Goal: Task Accomplishment & Management: Use online tool/utility

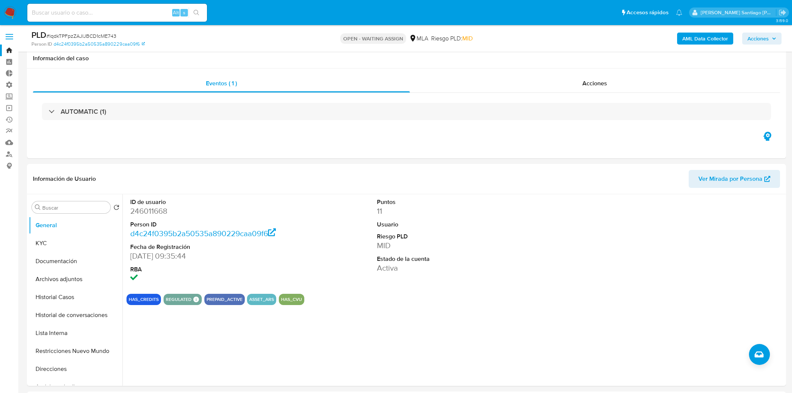
select select "10"
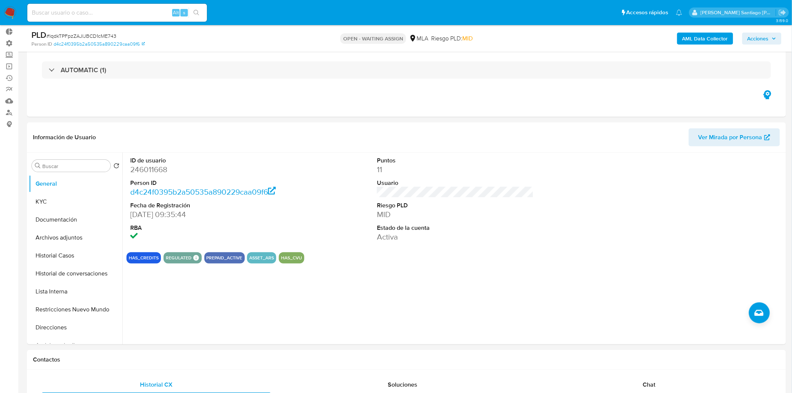
click at [62, 12] on input at bounding box center [117, 13] width 180 height 10
paste input "hw6ttuMbIkDhFXrmPuK5Tz2l"
type input "hw6ttuMbIkDhFXrmPuK5Tz2l"
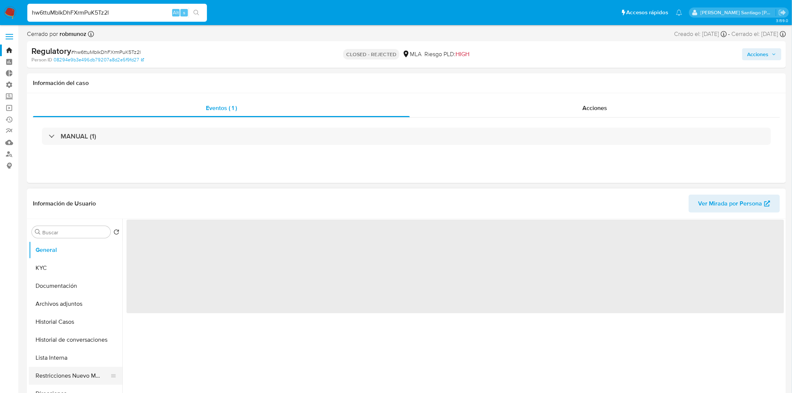
select select "10"
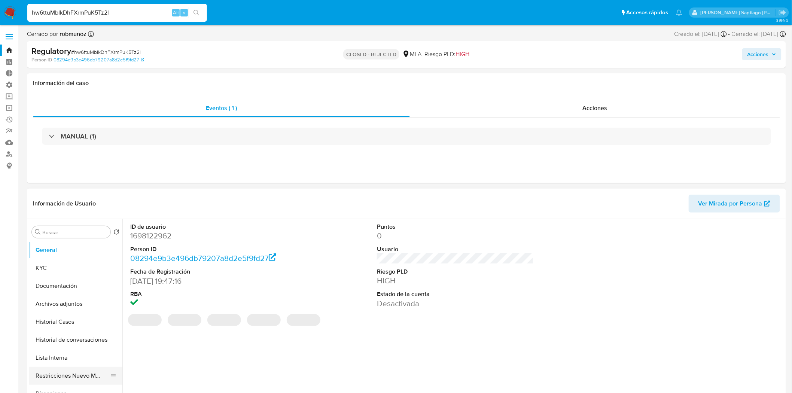
click at [76, 370] on button "Restricciones Nuevo Mundo" at bounding box center [73, 376] width 88 height 18
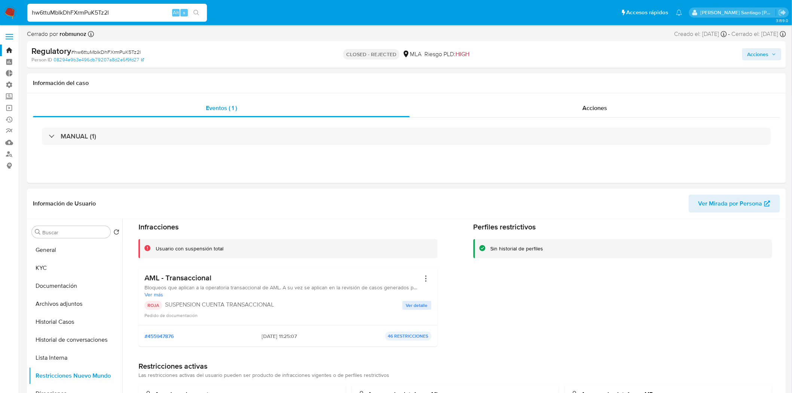
scroll to position [42, 0]
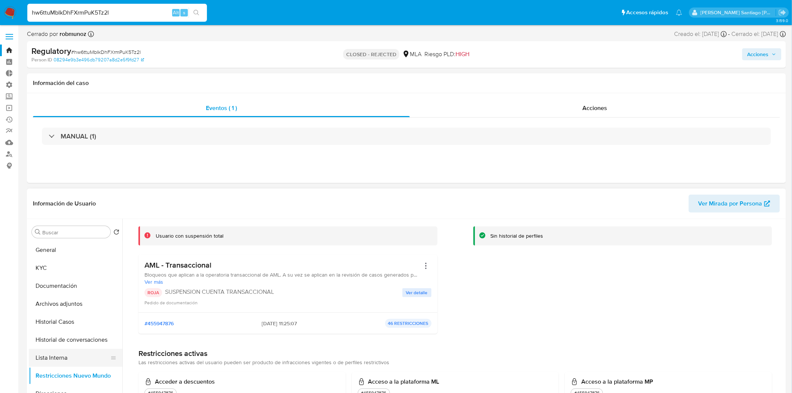
click at [68, 353] on button "Lista Interna" at bounding box center [73, 358] width 88 height 18
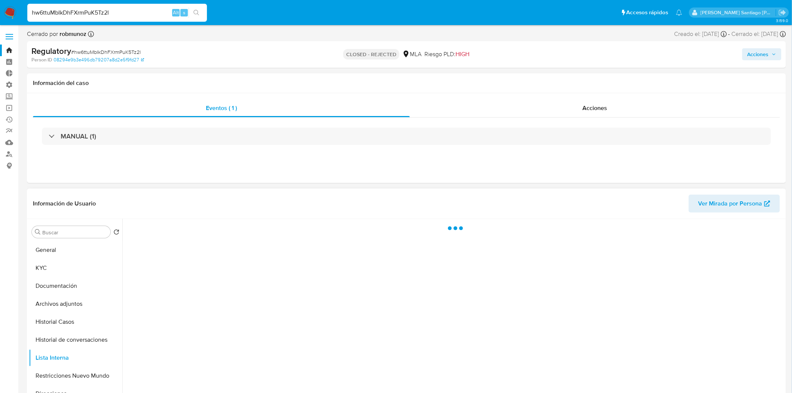
scroll to position [0, 0]
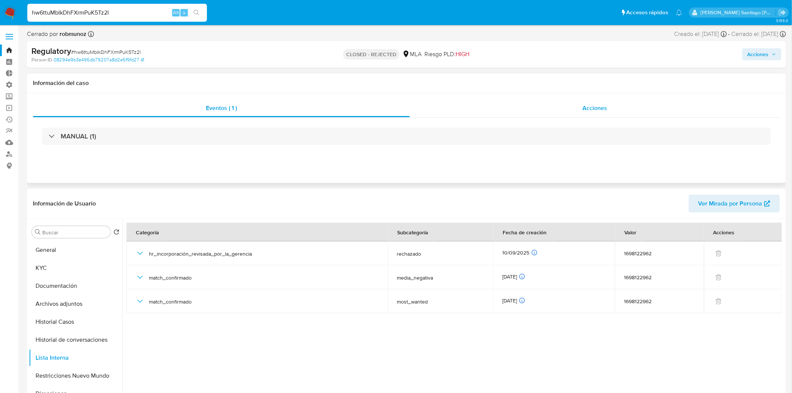
click at [569, 105] on div "Acciones" at bounding box center [595, 108] width 371 height 18
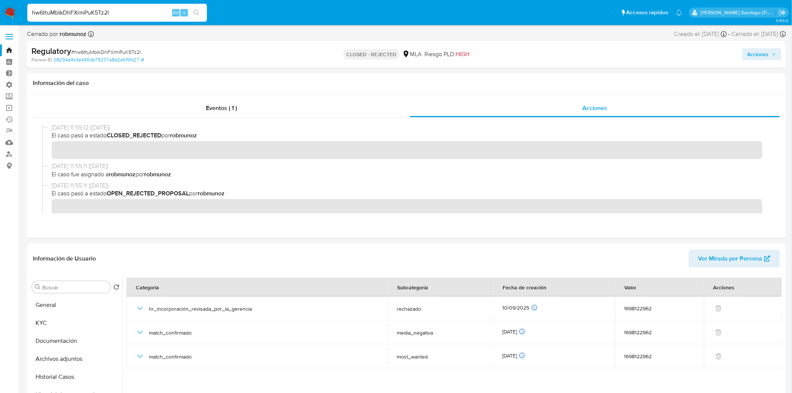
click at [86, 10] on input "hw6ttuMbIkDhFXrmPuK5Tz2l" at bounding box center [117, 13] width 180 height 10
paste input "617570244"
drag, startPoint x: 164, startPoint y: 10, endPoint x: 0, endPoint y: 19, distance: 163.8
click at [0, 16] on nav "Pausado Ver notificaciones hw6ttuMbIkDhFXrmPuK5Tz2l Alt s Accesos rápidos Presi…" at bounding box center [396, 12] width 792 height 25
paste input "617570244"
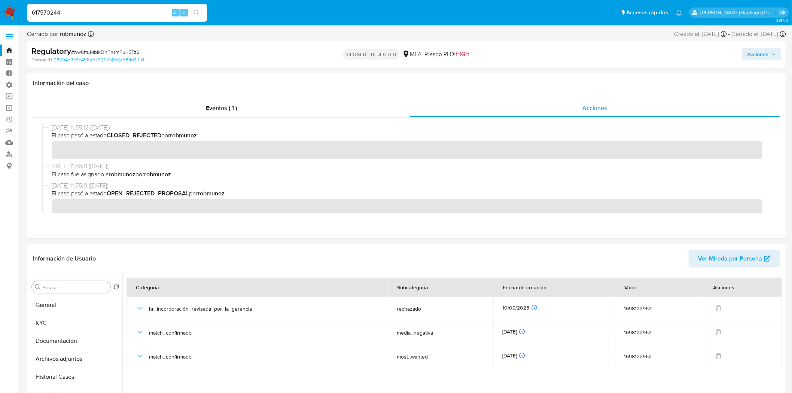
type input "617570244"
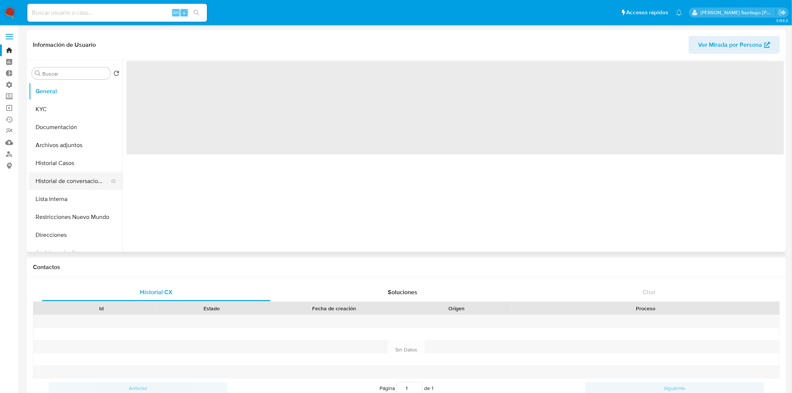
select select "10"
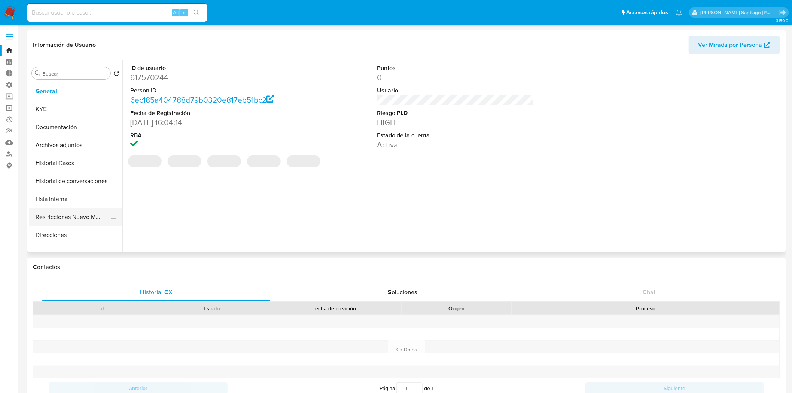
click at [77, 219] on button "Restricciones Nuevo Mundo" at bounding box center [73, 217] width 88 height 18
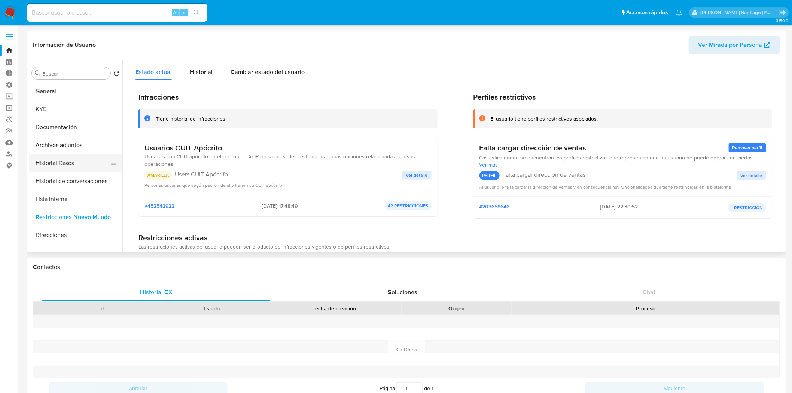
click at [55, 159] on button "Historial Casos" at bounding box center [73, 163] width 88 height 18
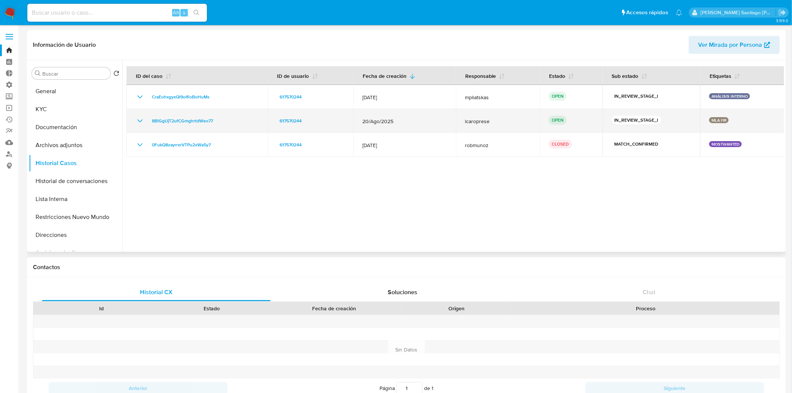
drag, startPoint x: 221, startPoint y: 119, endPoint x: 148, endPoint y: 121, distance: 73.4
click at [148, 121] on div "8BlGgUjT2ufCGmghrtdWeo77" at bounding box center [198, 120] width 124 height 9
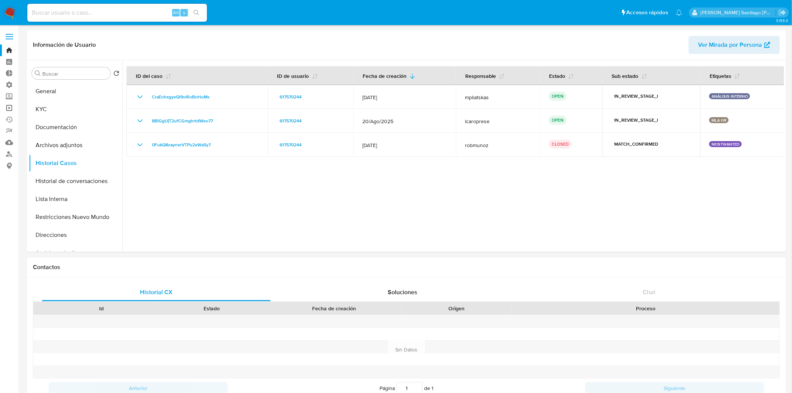
click at [9, 109] on link "Operaciones masivas" at bounding box center [44, 108] width 89 height 12
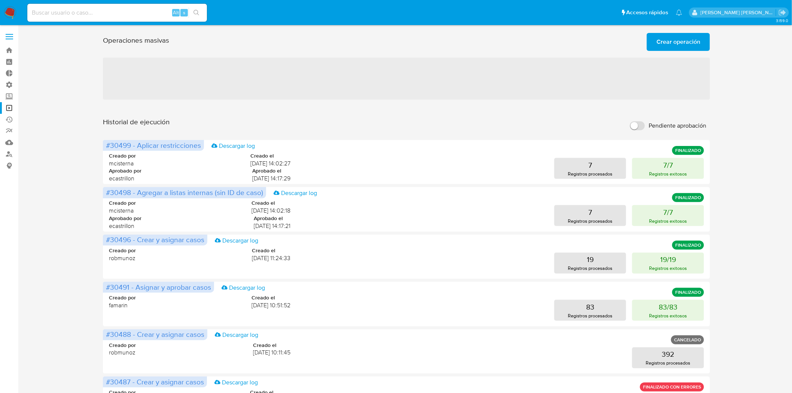
click at [665, 37] on span "Crear operación" at bounding box center [679, 42] width 44 height 16
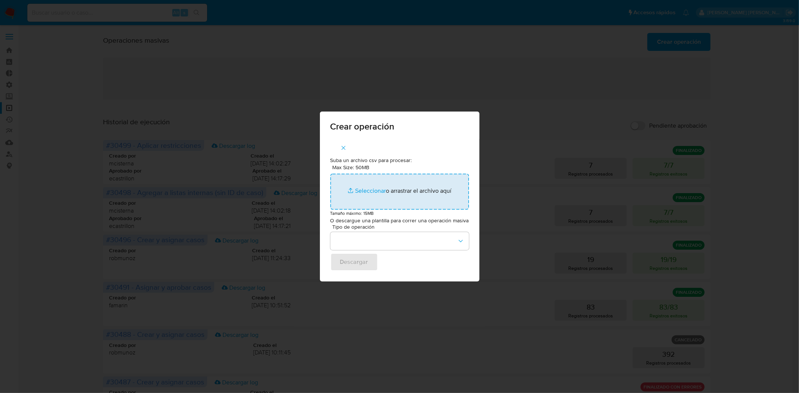
click at [427, 193] on input "Max Size: 50MB Seleccionar archivos" at bounding box center [399, 192] width 139 height 36
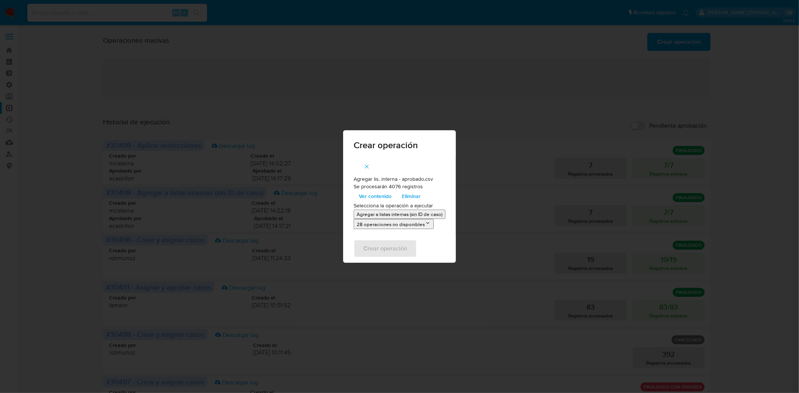
click at [396, 214] on p "Agregar a listas internas (sin ID de caso)" at bounding box center [399, 214] width 86 height 7
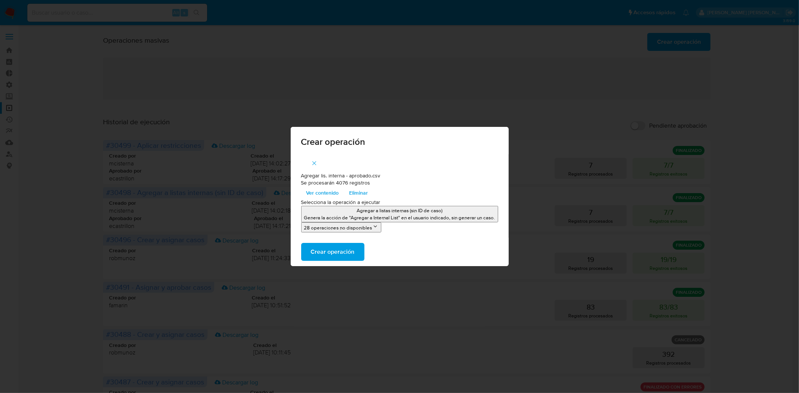
click at [355, 250] on button "Crear operación" at bounding box center [332, 252] width 63 height 18
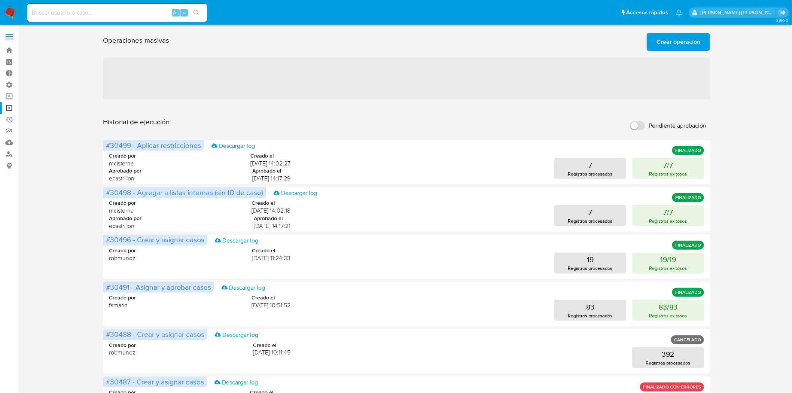
click at [12, 17] on img at bounding box center [10, 12] width 13 height 13
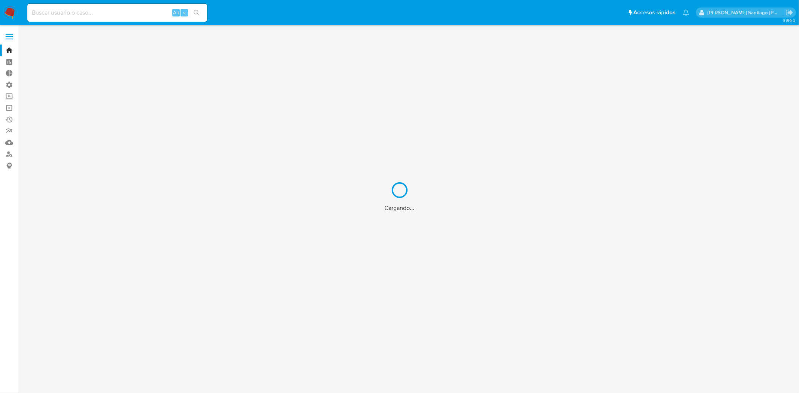
click at [6, 109] on div "Cargando..." at bounding box center [399, 196] width 799 height 393
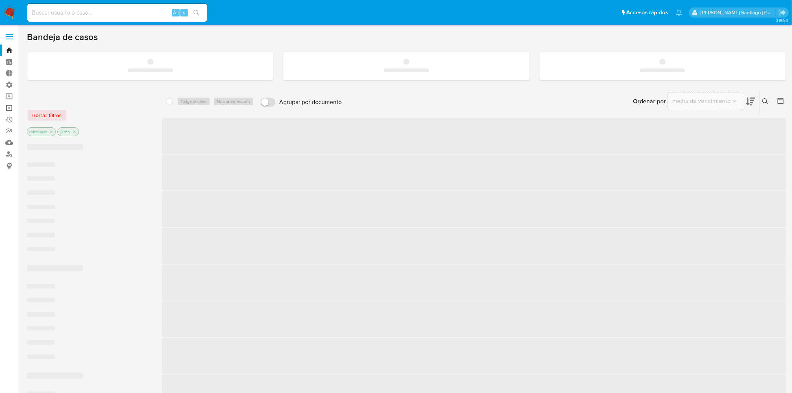
click at [8, 106] on link "Operaciones masivas" at bounding box center [44, 108] width 89 height 12
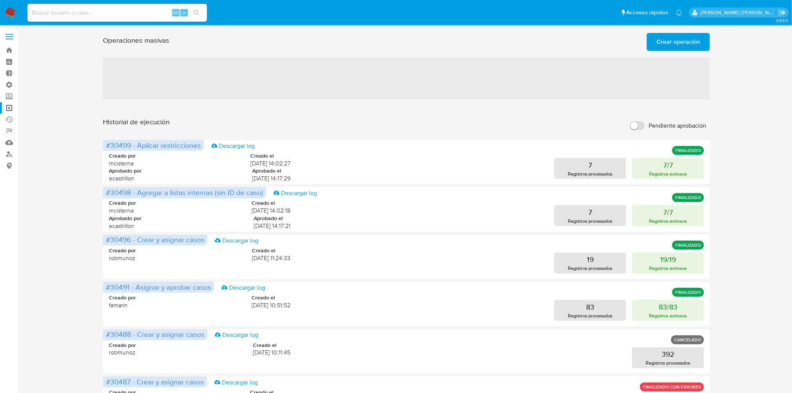
click at [691, 36] on span "Crear operación" at bounding box center [679, 42] width 44 height 16
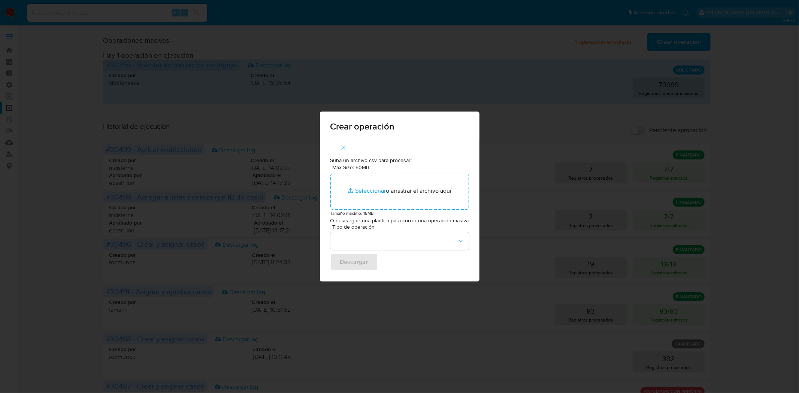
drag, startPoint x: 798, startPoint y: 335, endPoint x: 473, endPoint y: 161, distance: 368.3
click at [791, 324] on div "Crear operación Suba un archivo csv para procesar: Max Size: 50MB Seleccionar a…" at bounding box center [399, 196] width 799 height 393
click at [345, 149] on icon "button" at bounding box center [343, 148] width 7 height 7
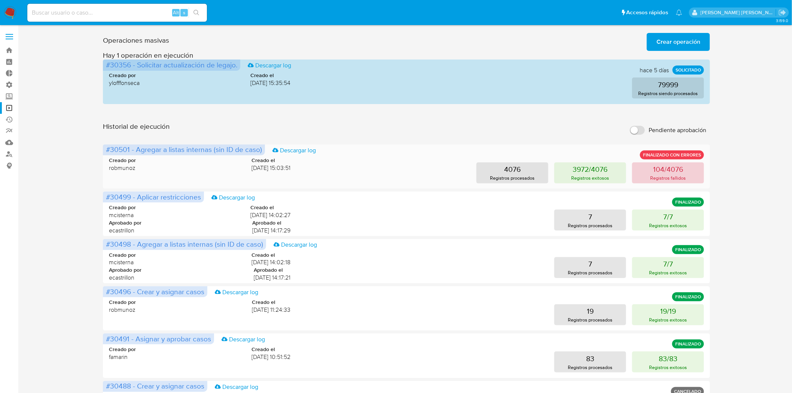
click at [680, 165] on p "104/4076" at bounding box center [668, 169] width 30 height 10
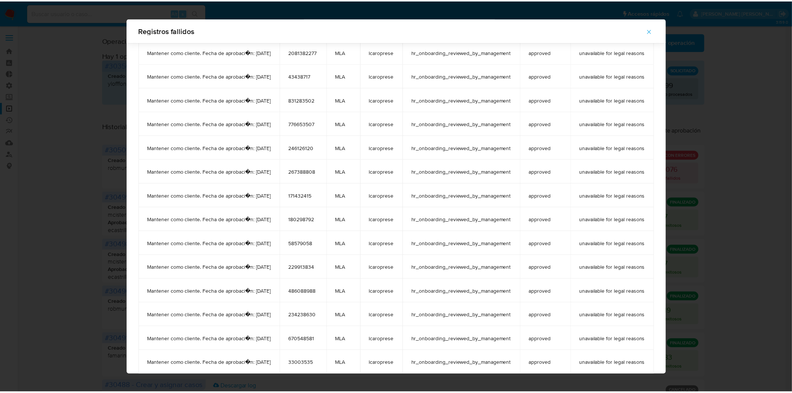
scroll to position [285, 0]
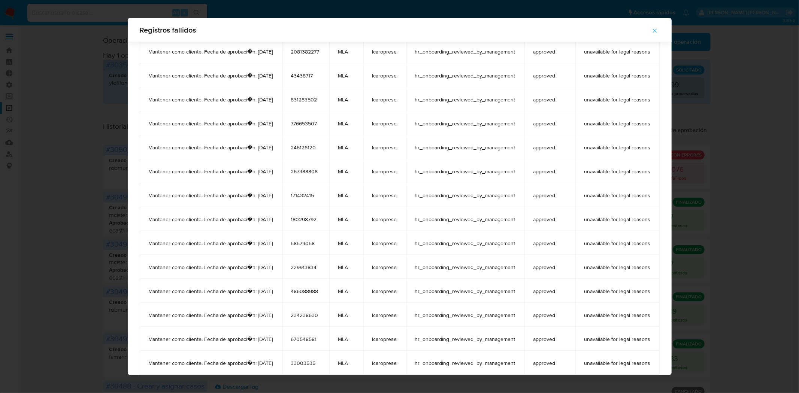
click at [305, 75] on span "43438717" at bounding box center [305, 75] width 29 height 7
drag, startPoint x: 665, startPoint y: 34, endPoint x: 638, endPoint y: 37, distance: 26.3
click at [658, 34] on span "button" at bounding box center [654, 30] width 7 height 16
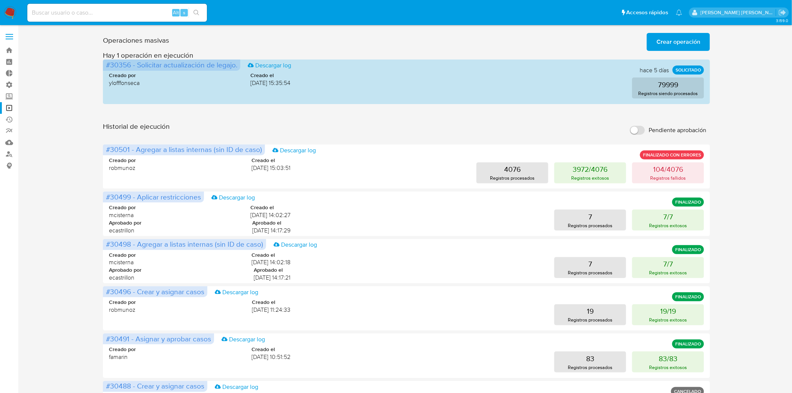
click at [144, 7] on div "Alt s" at bounding box center [117, 13] width 180 height 18
click at [143, 10] on input at bounding box center [117, 13] width 180 height 10
paste input "43438717"
type input "43438717"
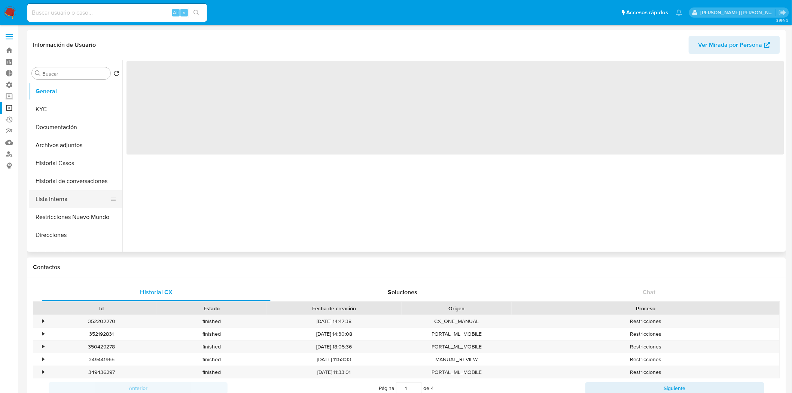
click at [69, 199] on button "Lista Interna" at bounding box center [73, 199] width 88 height 18
select select "10"
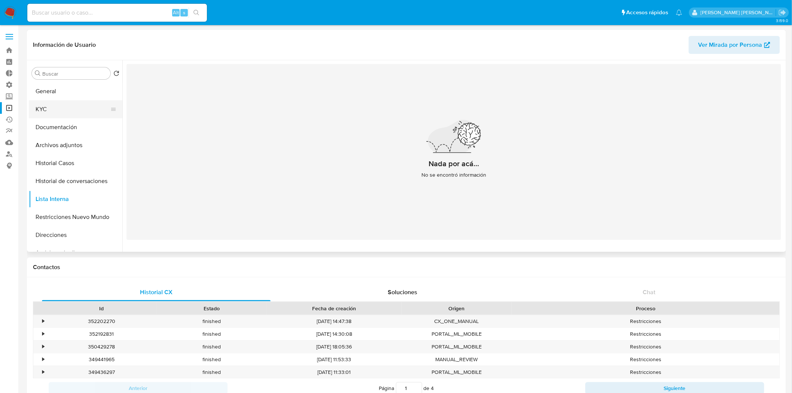
click at [61, 109] on button "KYC" at bounding box center [73, 109] width 88 height 18
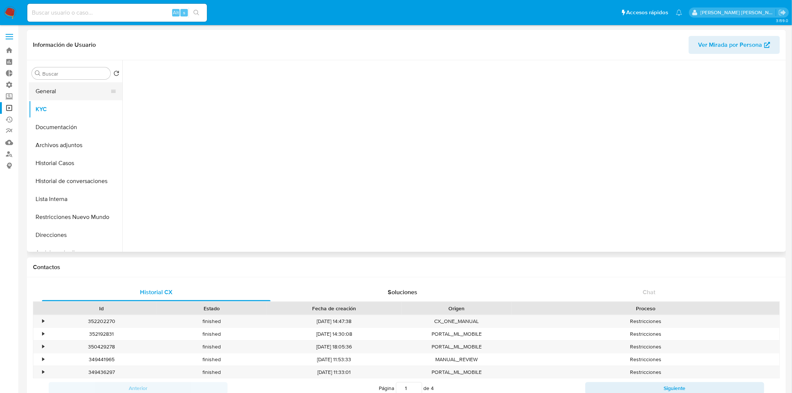
click at [64, 88] on button "General" at bounding box center [73, 91] width 88 height 18
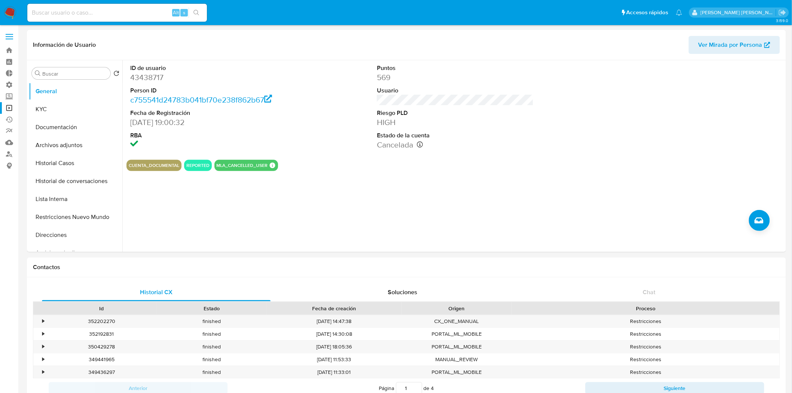
click at [91, 13] on input at bounding box center [117, 13] width 180 height 10
paste input "547400237"
type input "547400237"
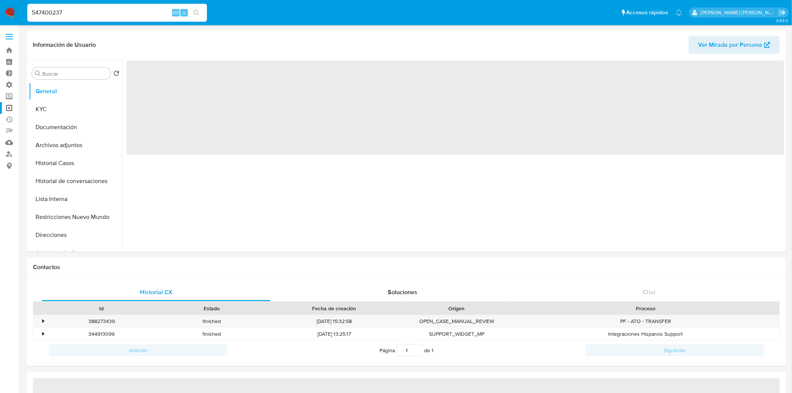
select select "10"
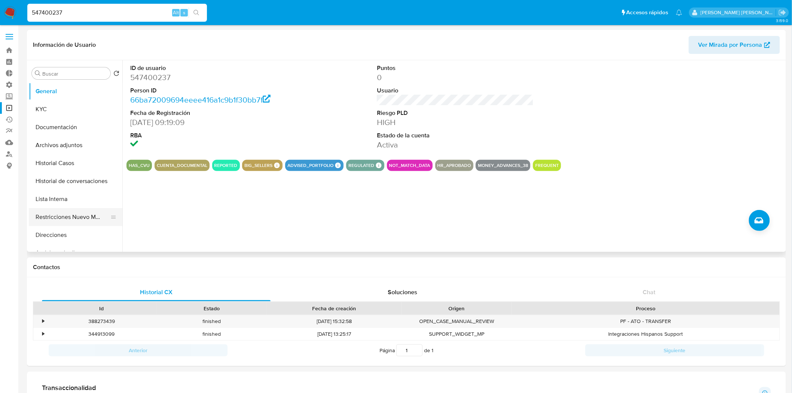
click at [88, 225] on button "Restricciones Nuevo Mundo" at bounding box center [73, 217] width 88 height 18
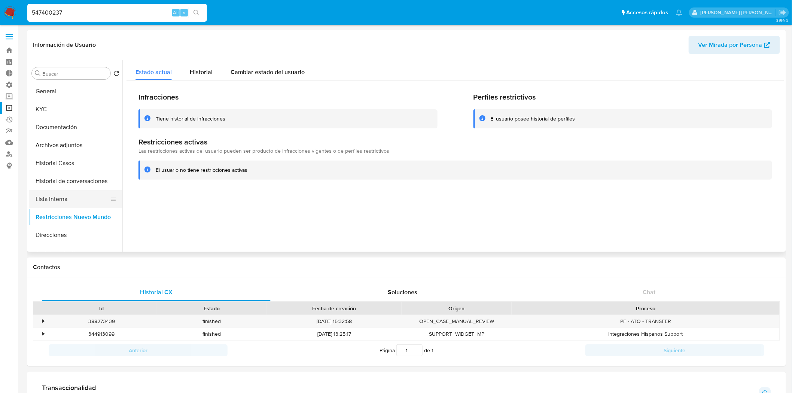
click at [69, 195] on button "Lista Interna" at bounding box center [73, 199] width 88 height 18
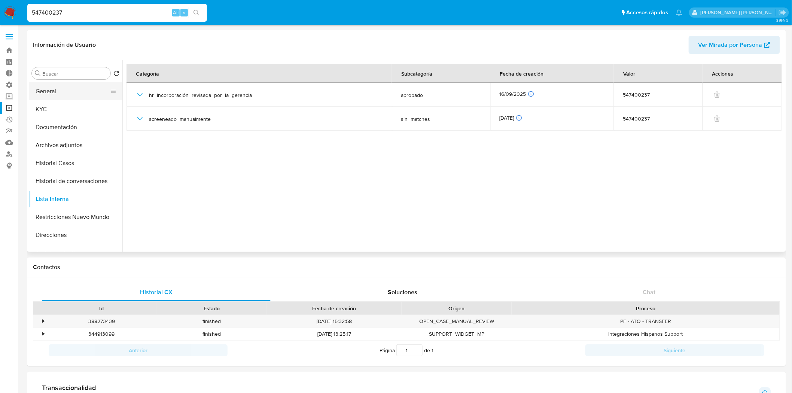
click at [58, 92] on button "General" at bounding box center [73, 91] width 88 height 18
